Goal: Task Accomplishment & Management: Manage account settings

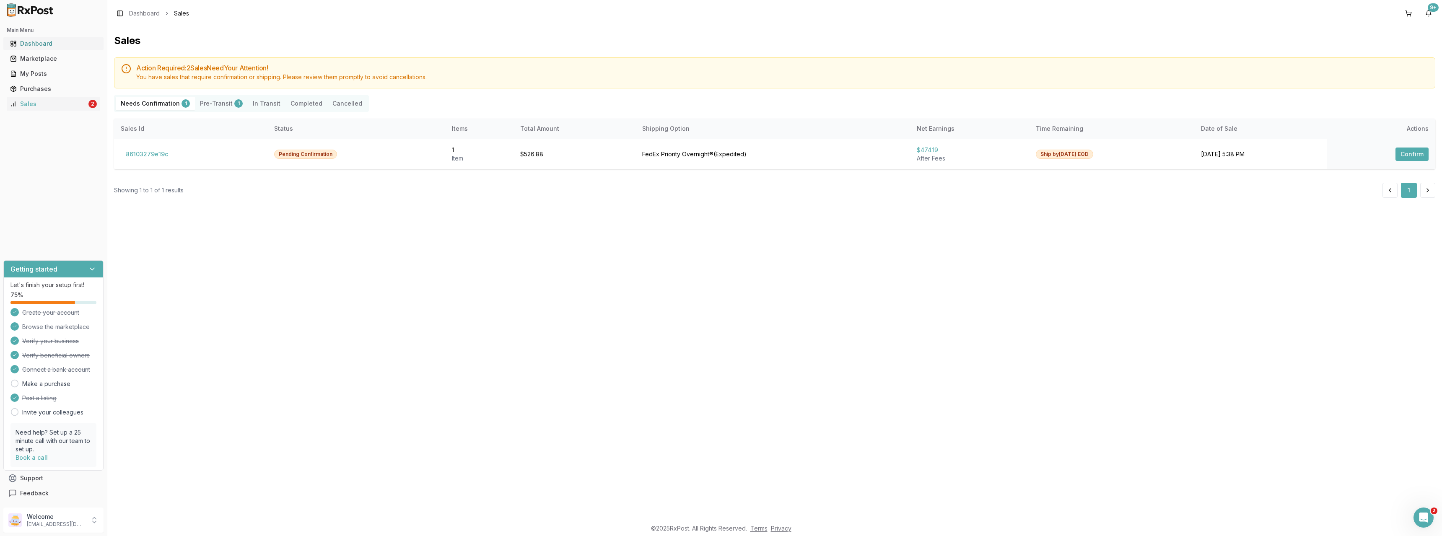
drag, startPoint x: 30, startPoint y: 44, endPoint x: 83, endPoint y: 45, distance: 52.9
click at [30, 44] on div "Dashboard" at bounding box center [53, 43] width 87 height 8
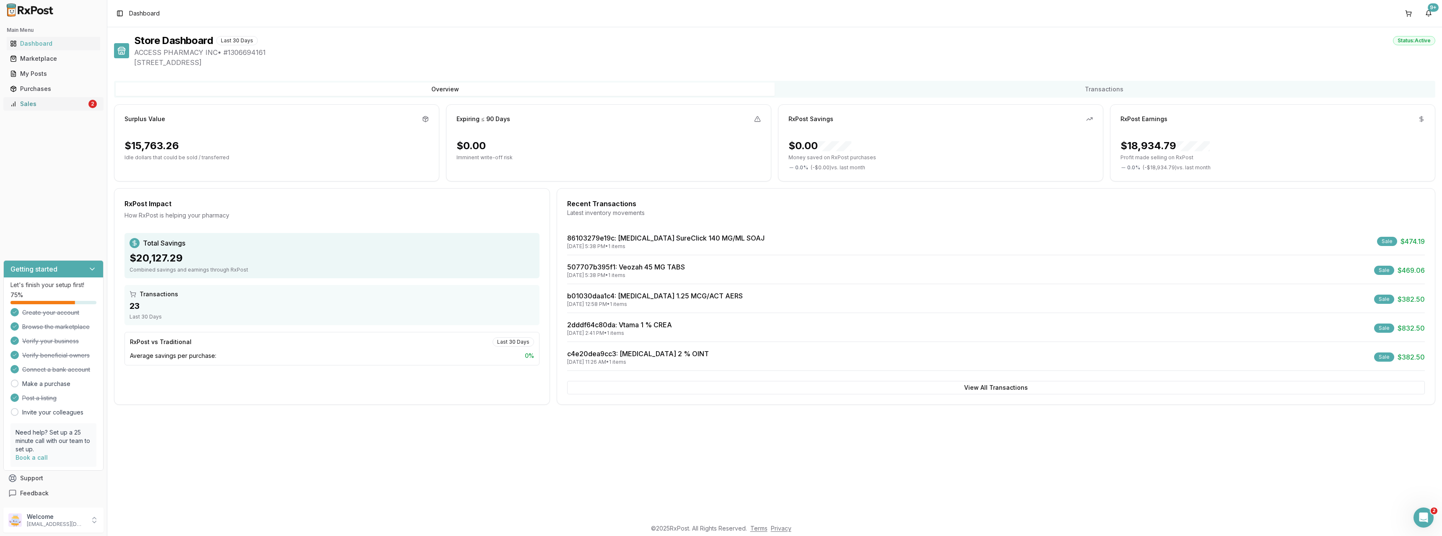
click at [28, 108] on div "Sales" at bounding box center [48, 104] width 77 height 8
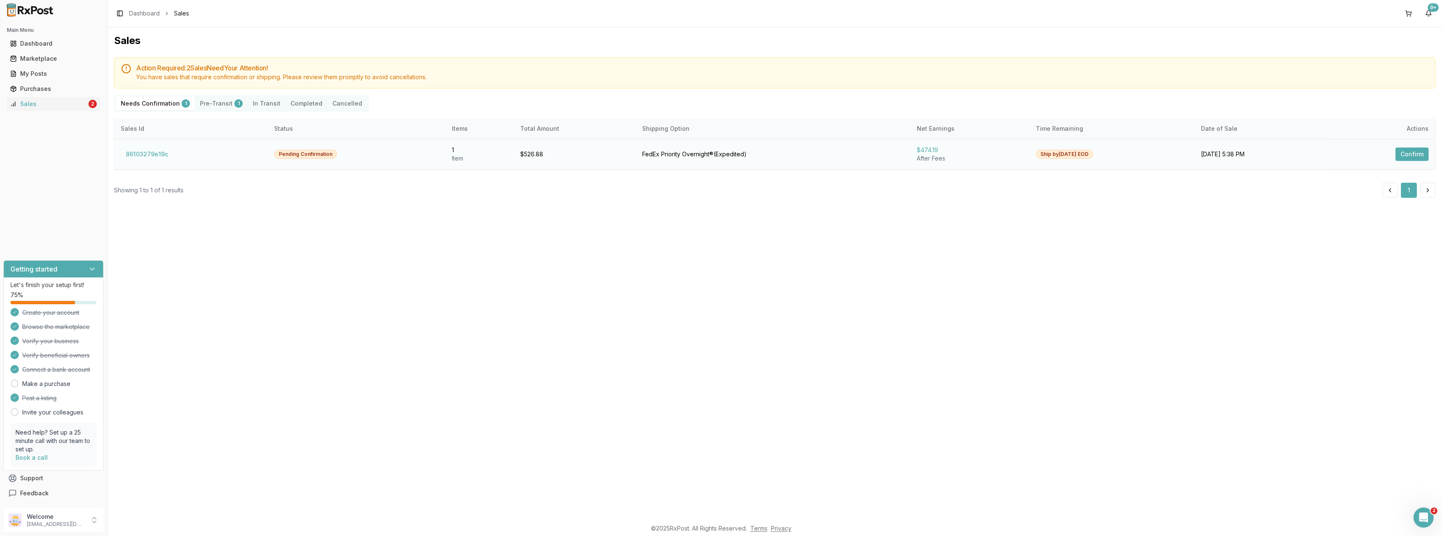
click at [1410, 153] on button "Confirm" at bounding box center [1412, 154] width 33 height 13
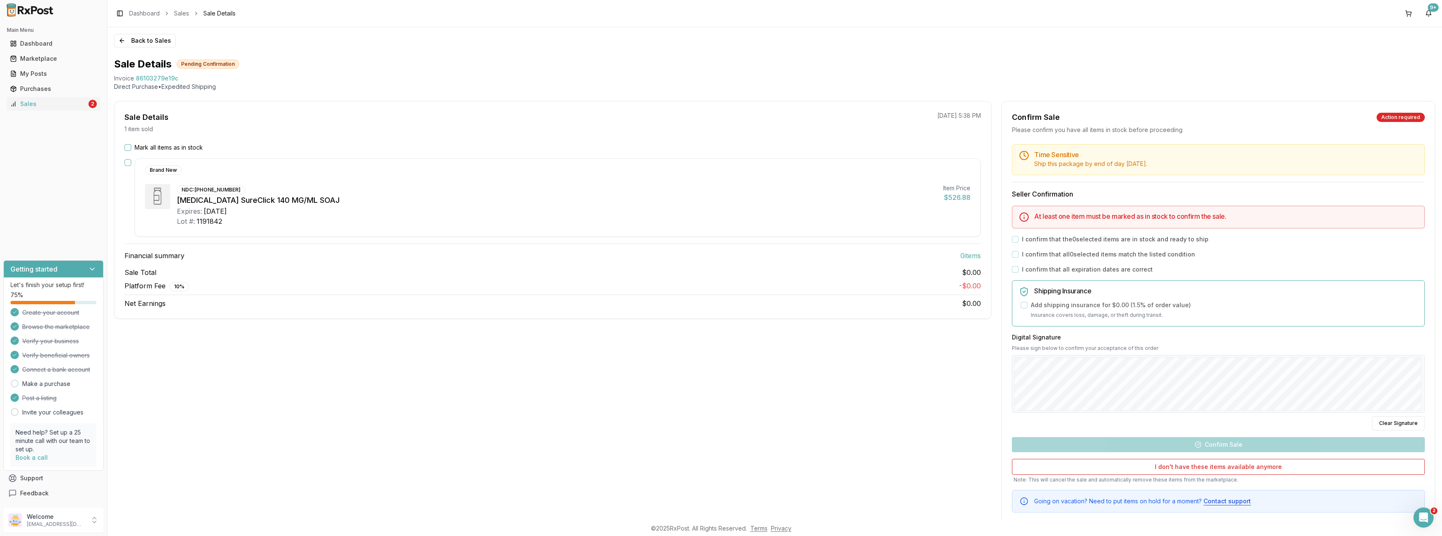
click at [126, 147] on button "Mark all items as in stock" at bounding box center [128, 147] width 7 height 7
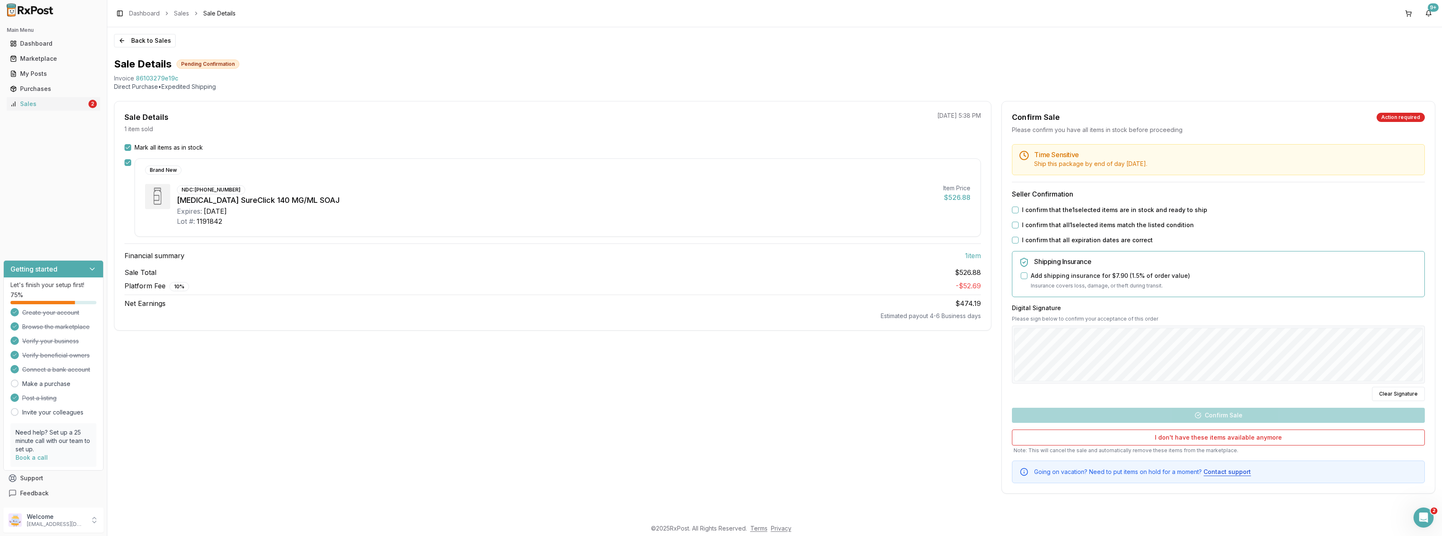
click at [1015, 212] on button "I confirm that the 1 selected items are in stock and ready to ship" at bounding box center [1015, 210] width 7 height 7
drag, startPoint x: 1015, startPoint y: 224, endPoint x: 1015, endPoint y: 235, distance: 10.5
click at [1015, 225] on button "I confirm that all 1 selected items match the listed condition" at bounding box center [1015, 225] width 7 height 7
click at [1015, 238] on button "I confirm that all expiration dates are correct" at bounding box center [1015, 240] width 7 height 7
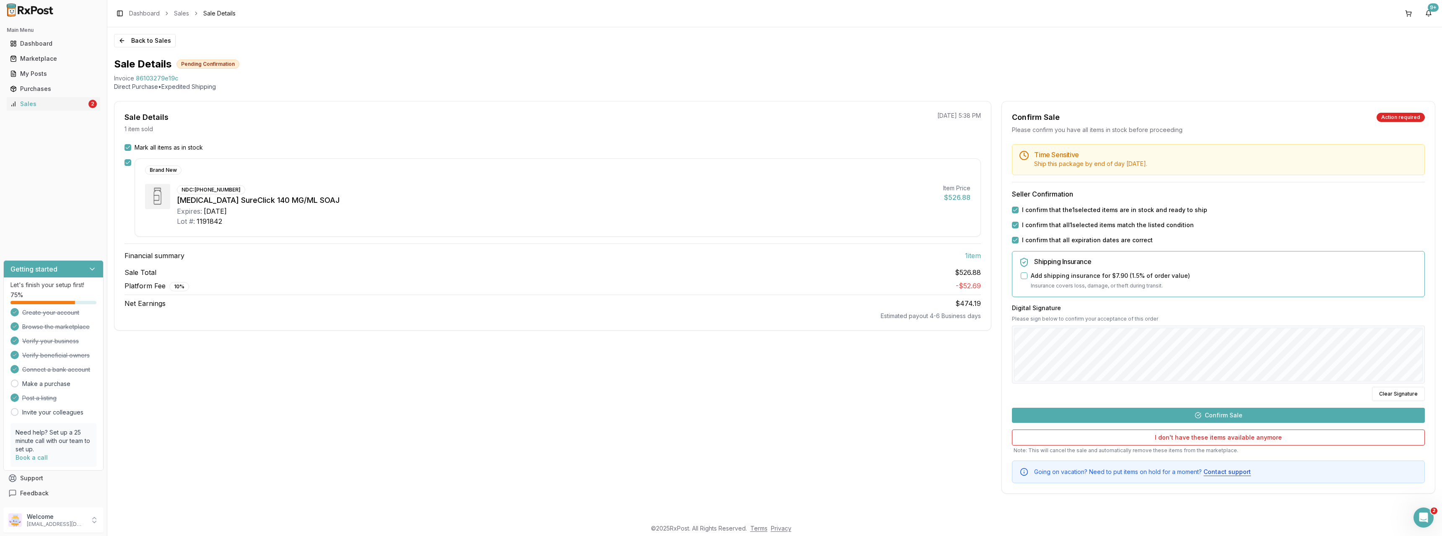
click at [1210, 413] on button "Confirm Sale" at bounding box center [1218, 415] width 413 height 15
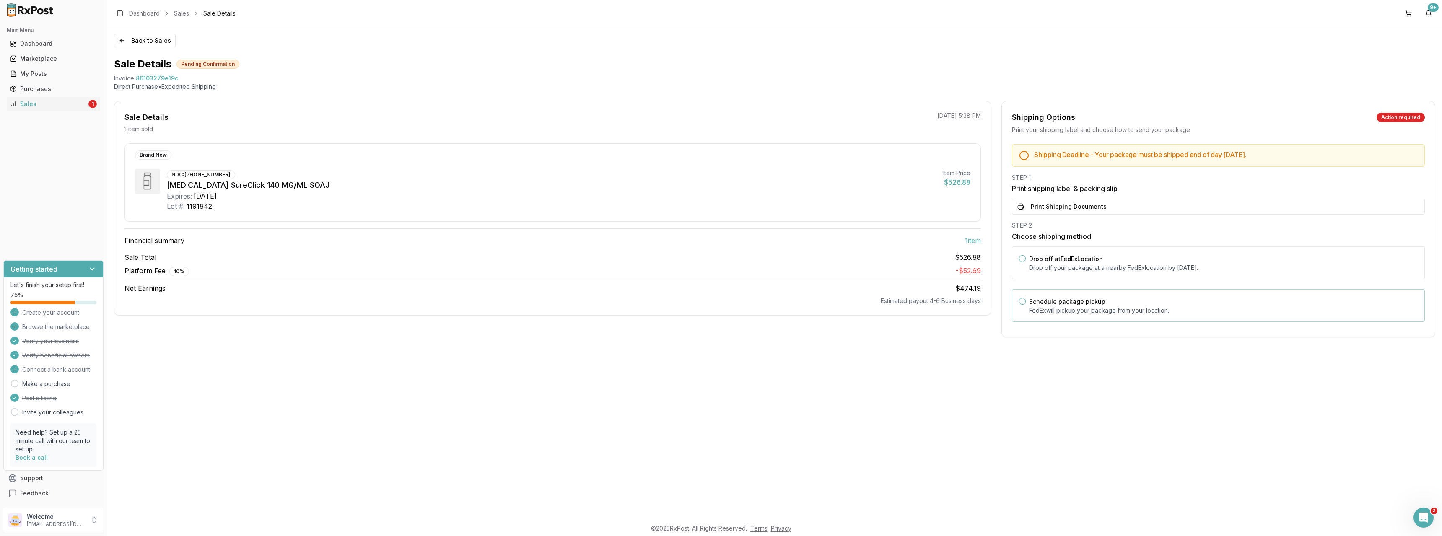
click at [1057, 305] on div "Schedule package pickup FedEx will pickup your package from your location." at bounding box center [1223, 305] width 389 height 18
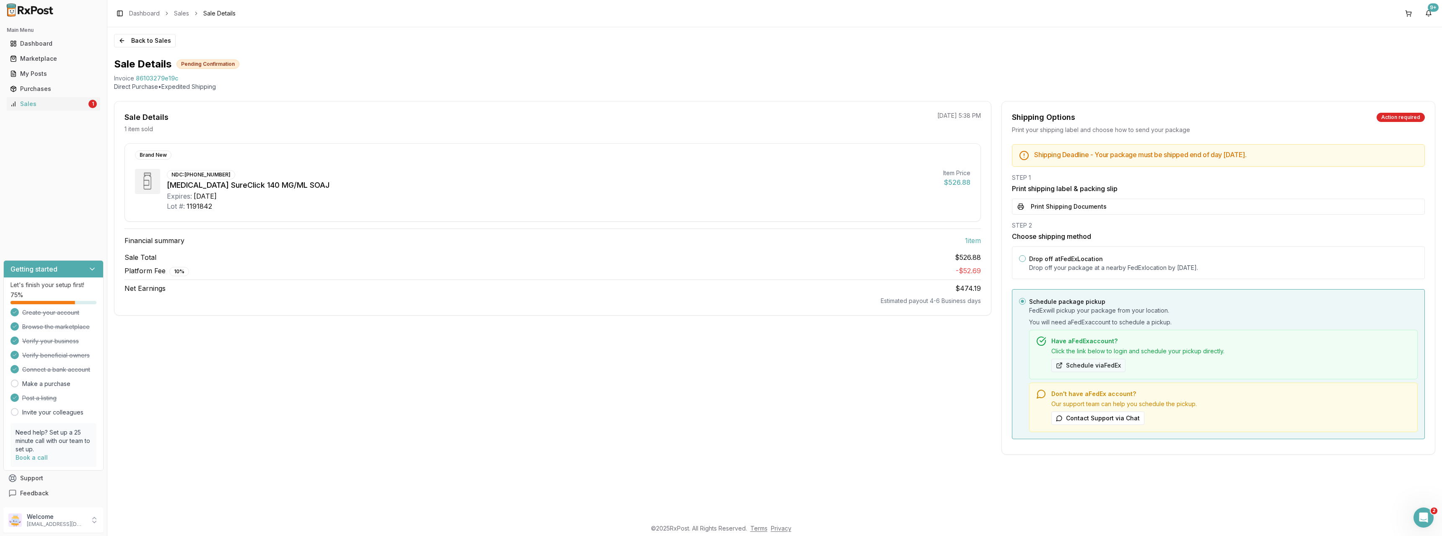
click at [1093, 369] on button "Schedule via FedEx" at bounding box center [1089, 365] width 74 height 13
click at [1088, 214] on button "Print Shipping Documents" at bounding box center [1218, 207] width 413 height 16
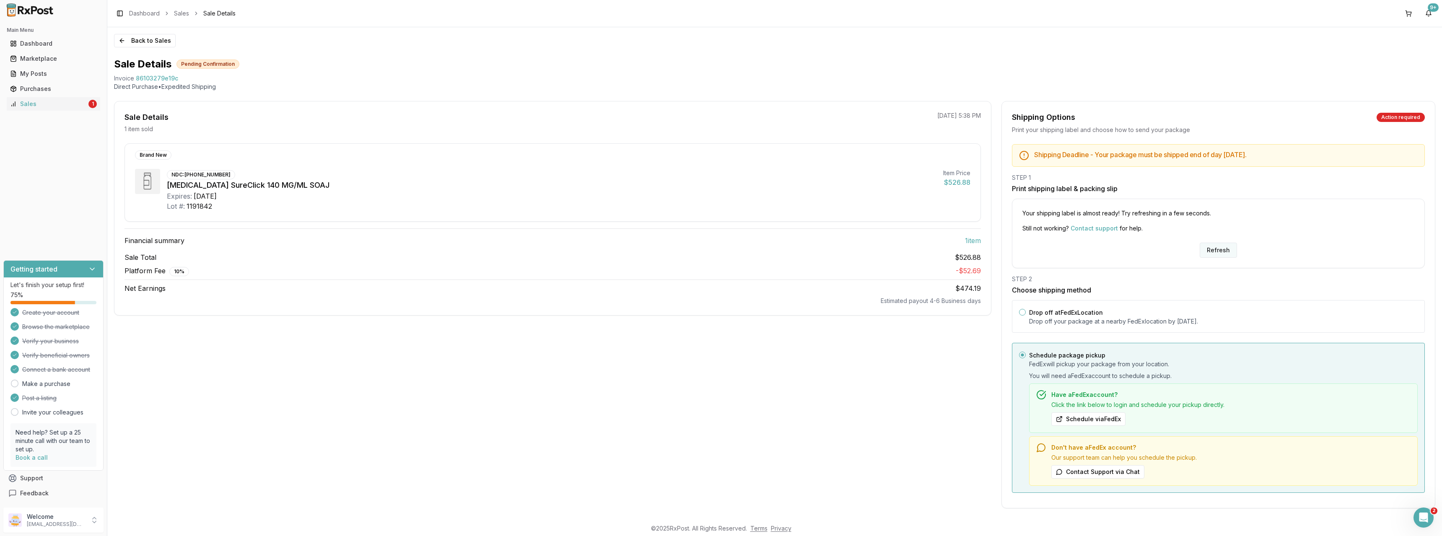
click at [1223, 249] on button "Refresh" at bounding box center [1218, 250] width 37 height 15
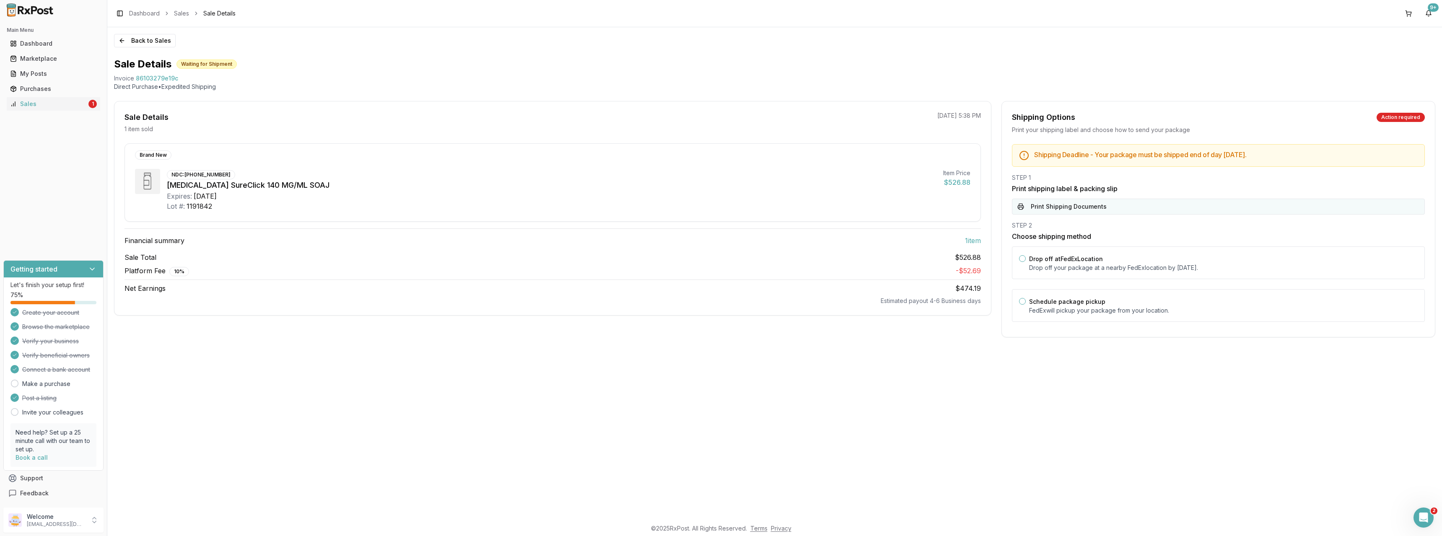
click at [1043, 208] on button "Print Shipping Documents" at bounding box center [1218, 207] width 413 height 16
